Goal: Use online tool/utility

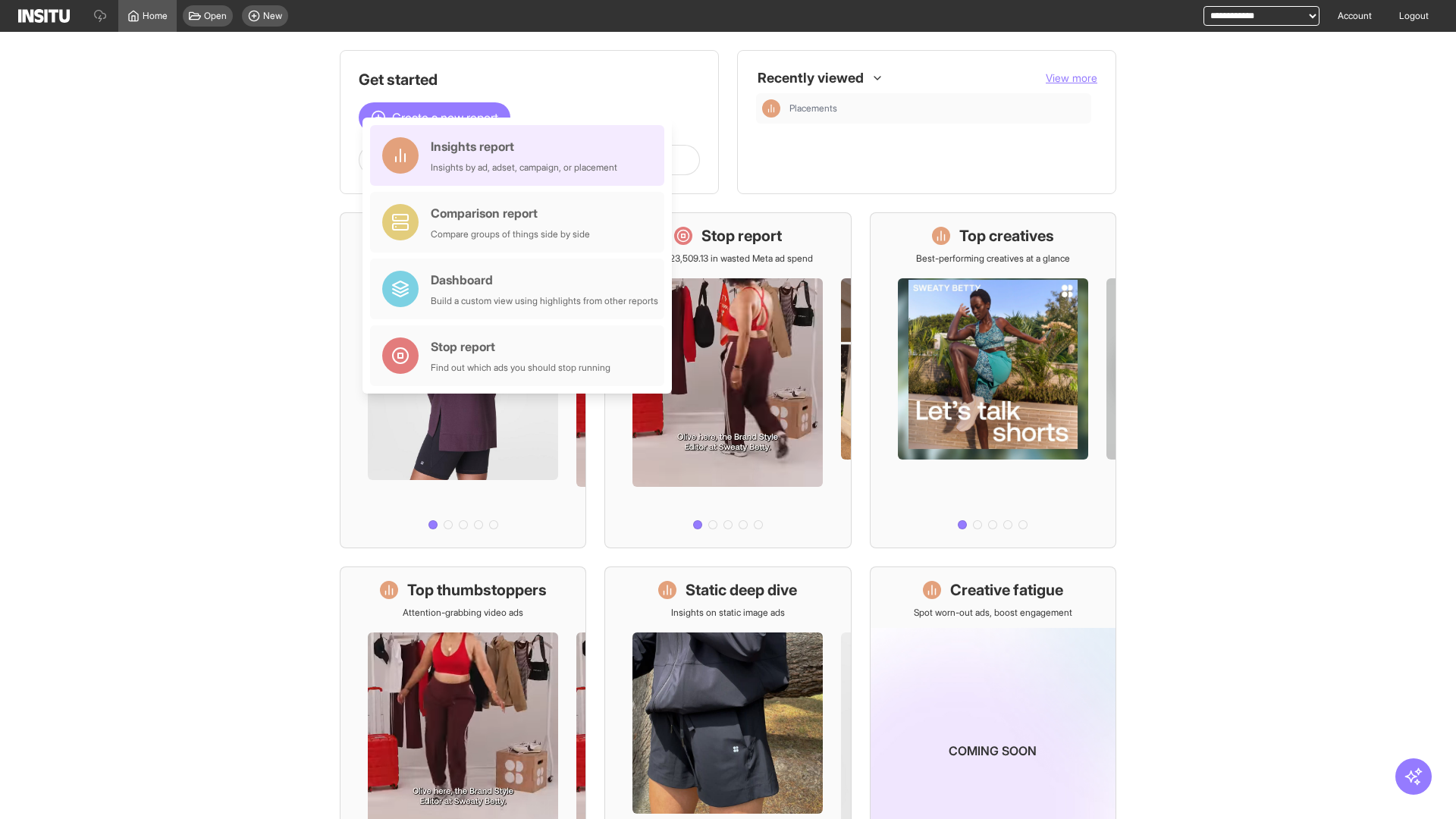
click at [521, 156] on div "Insights report Insights by ad, adset, campaign, or placement" at bounding box center [524, 155] width 187 height 37
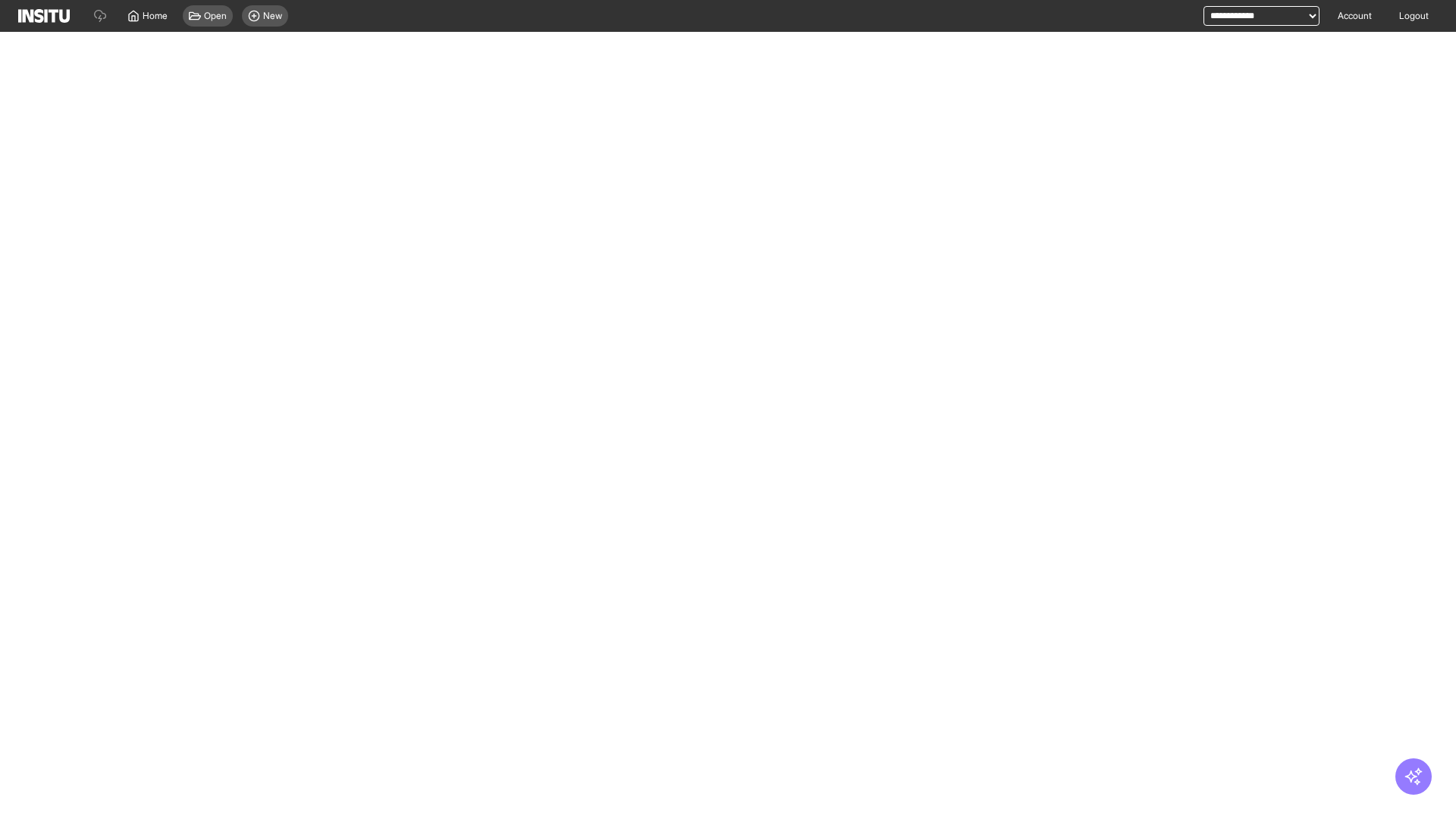
select select "**"
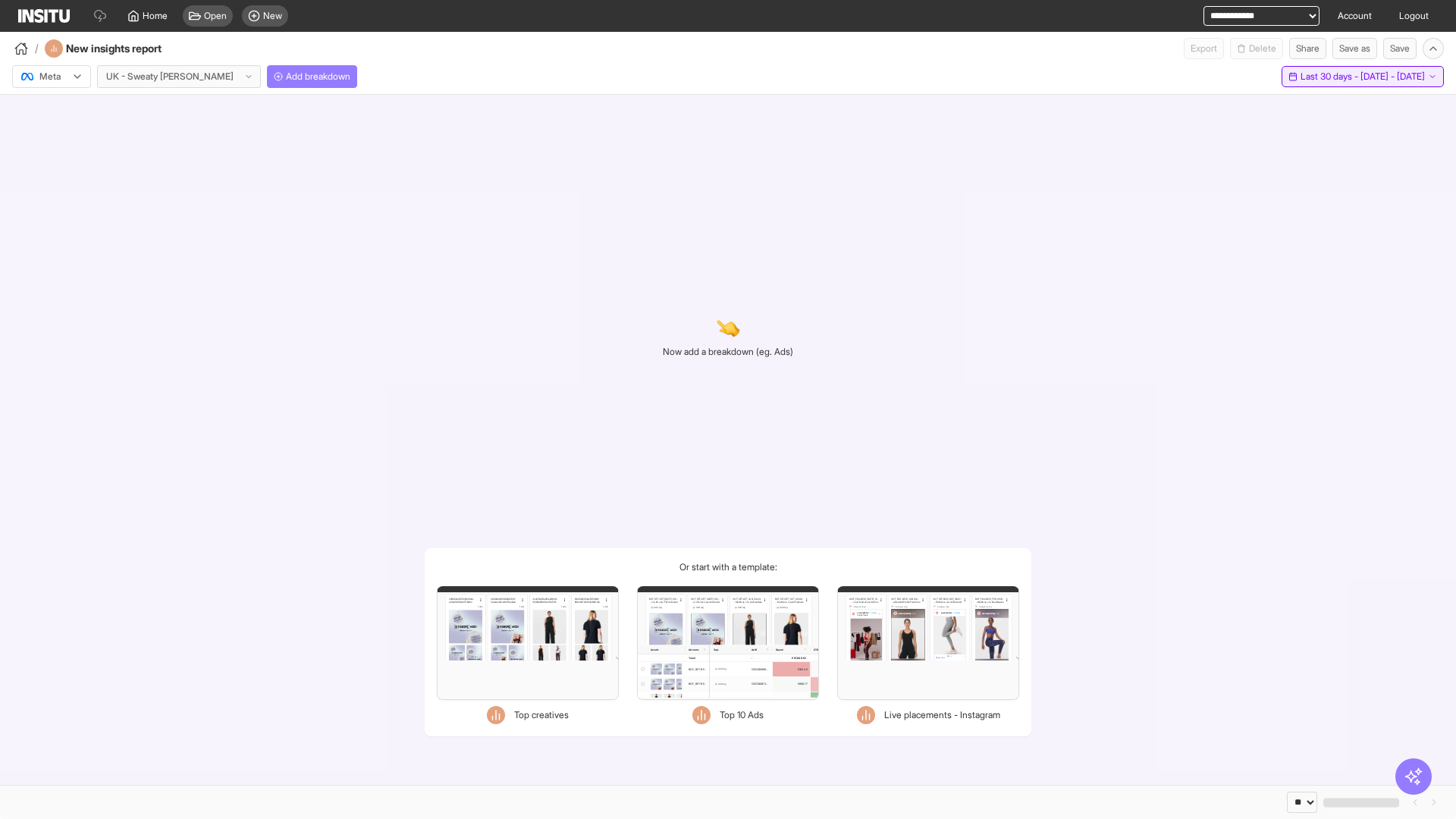
click at [1331, 76] on span "Last 30 days - [DATE] - [DATE]" at bounding box center [1363, 76] width 124 height 12
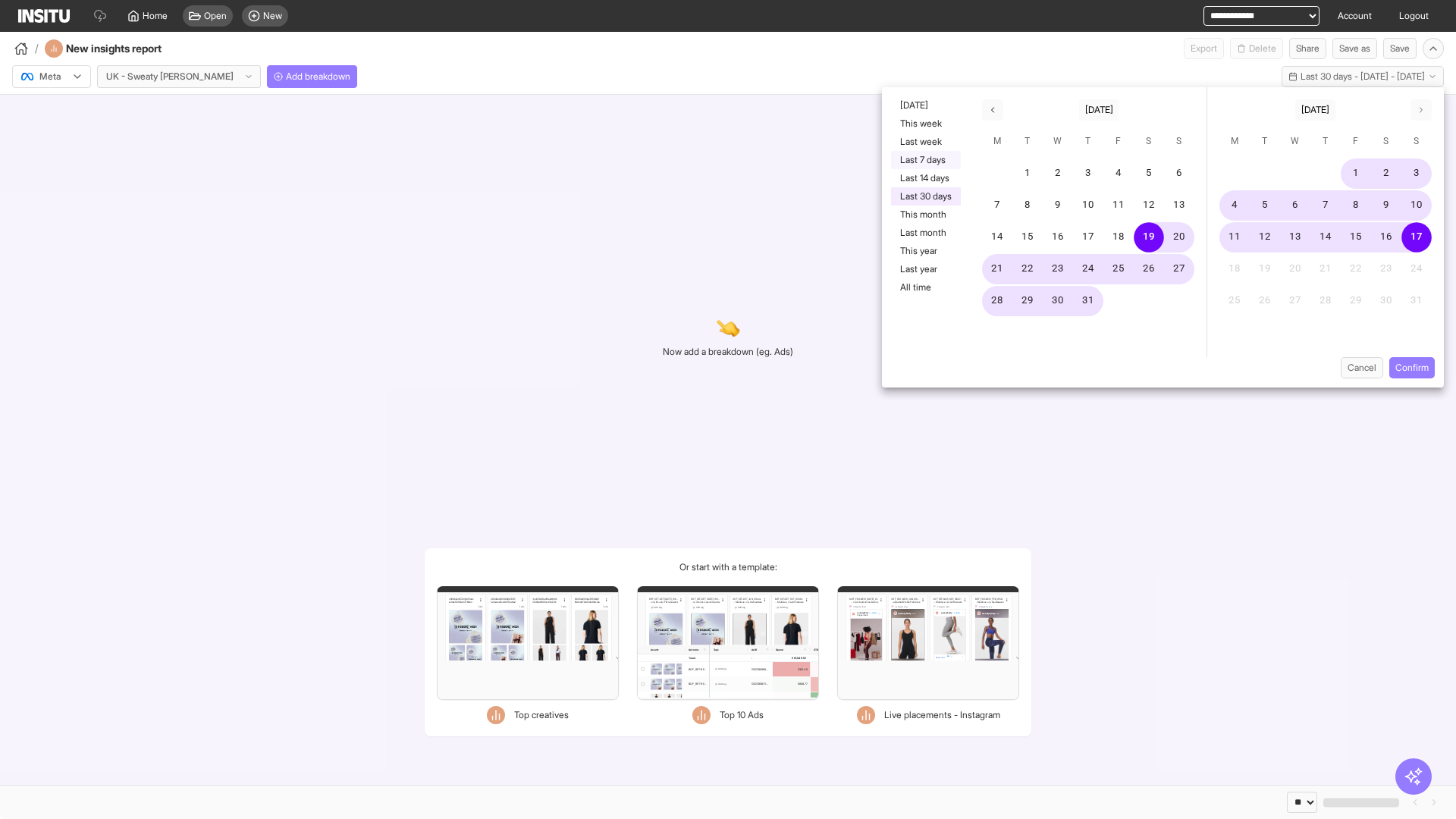
click at [924, 160] on button "Last 7 days" at bounding box center [926, 159] width 70 height 18
